Goal: Use online tool/utility: Utilize a website feature to perform a specific function

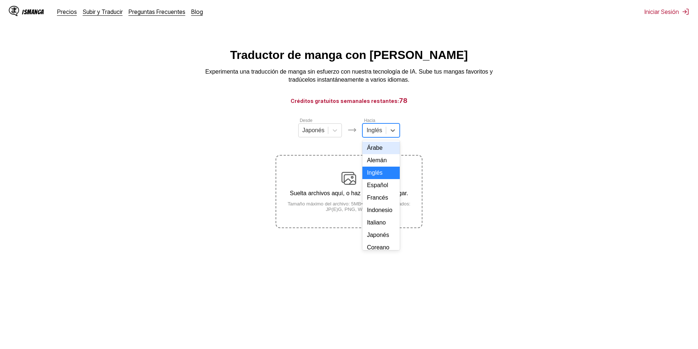
click at [372, 134] on div at bounding box center [374, 130] width 16 height 8
click at [382, 192] on div "Español" at bounding box center [380, 185] width 37 height 12
click at [363, 202] on div "Suelta archivos aquí, o haz clic para navegar. Tamaño máximo del archivo: 5MB •…" at bounding box center [348, 191] width 145 height 41
click at [0, 0] on input "Suelta archivos aquí, o haz clic para navegar. Tamaño máximo del archivo: 5MB •…" at bounding box center [0, 0] width 0 height 0
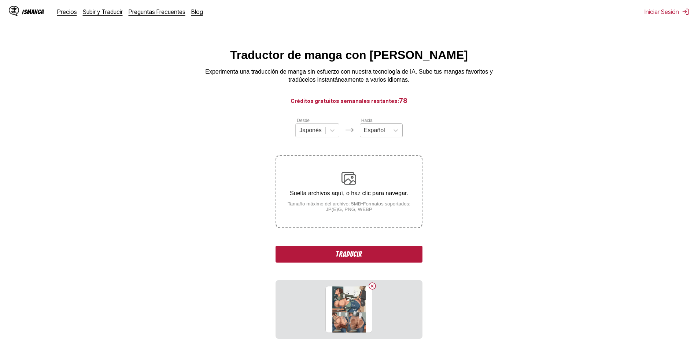
click at [389, 137] on div at bounding box center [396, 130] width 14 height 13
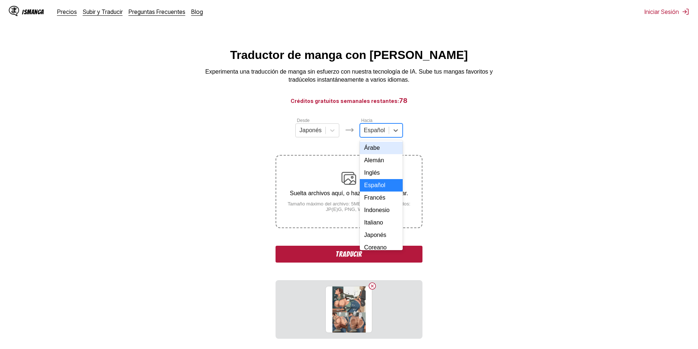
click at [470, 132] on section "Desde Japonés Hacia 17 results available. Use Up and Down to choose options, pr…" at bounding box center [349, 228] width 686 height 222
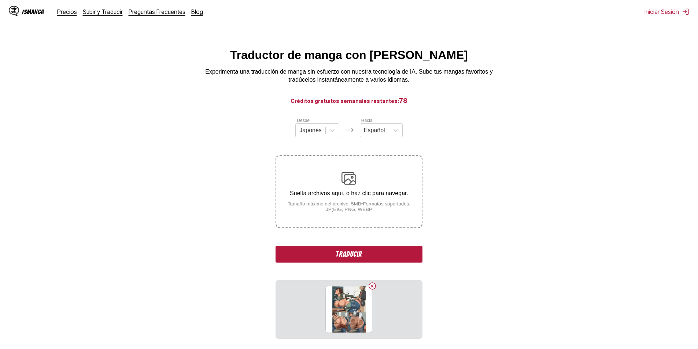
click at [375, 187] on div "Suelta archivos aquí, o haz clic para navegar. Tamaño máximo del archivo: 5MB •…" at bounding box center [348, 191] width 145 height 41
click at [0, 0] on input "Suelta archivos aquí, o haz clic para navegar. Tamaño máximo del archivo: 5MB •…" at bounding box center [0, 0] width 0 height 0
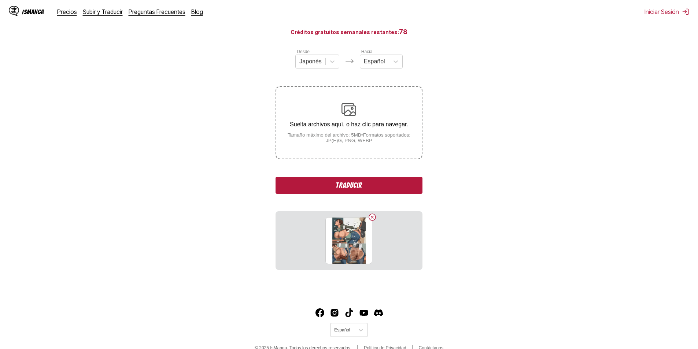
scroll to position [82, 0]
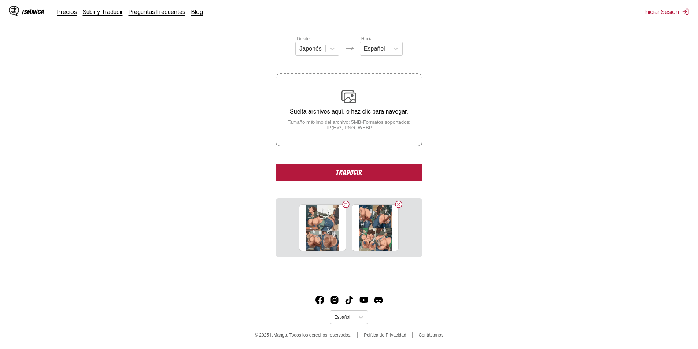
click at [371, 176] on button "Traducir" at bounding box center [348, 172] width 147 height 17
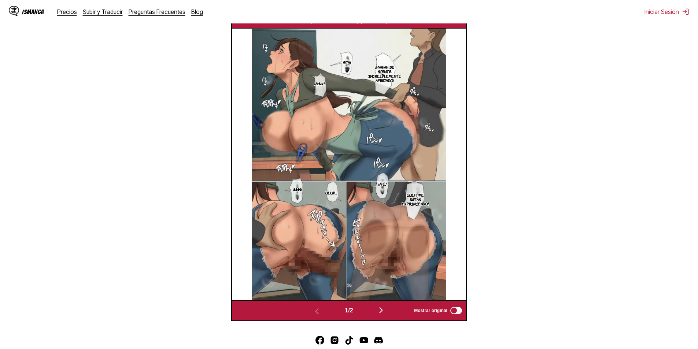
scroll to position [207, 0]
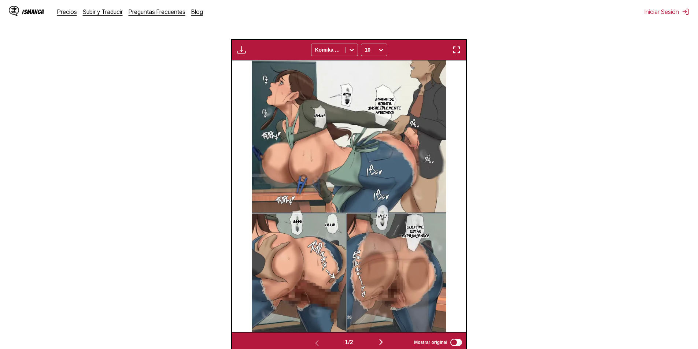
click at [452, 51] on img "button" at bounding box center [456, 49] width 9 height 9
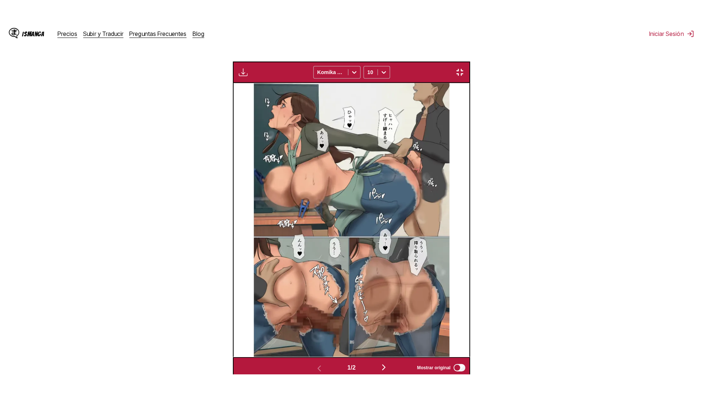
scroll to position [77, 0]
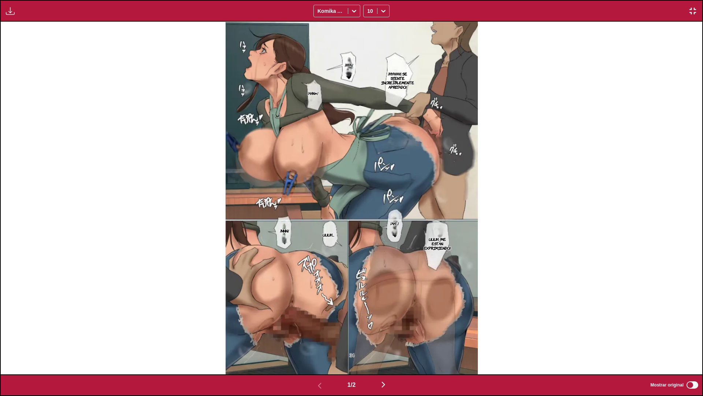
click at [315, 92] on p "¡Ahn♥!" at bounding box center [313, 92] width 14 height 7
click at [284, 231] on p "¡Nnn!" at bounding box center [285, 230] width 12 height 7
click at [694, 9] on img "button" at bounding box center [693, 11] width 9 height 9
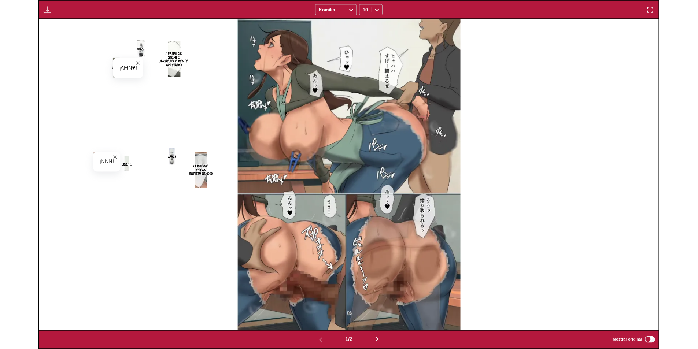
scroll to position [190, 0]
